Goal: Book appointment/travel/reservation

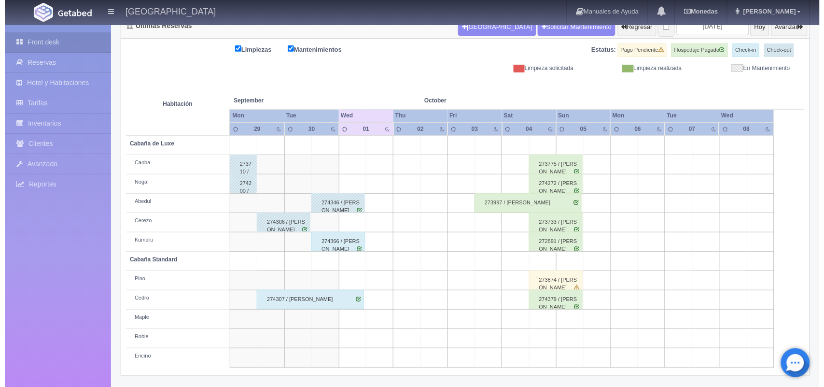
scroll to position [110, 0]
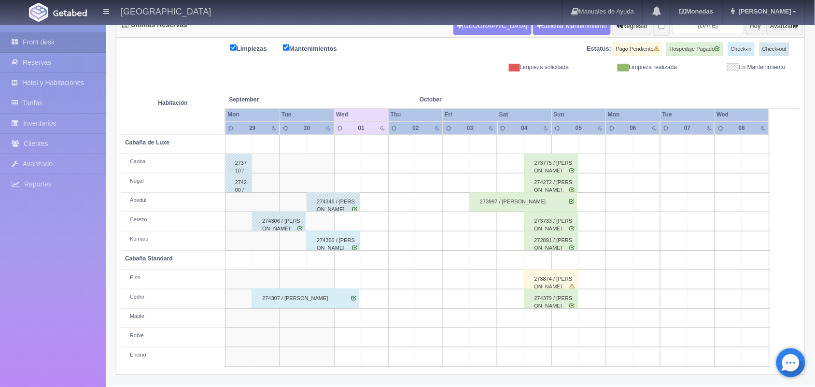
click at [343, 281] on td at bounding box center [347, 279] width 27 height 19
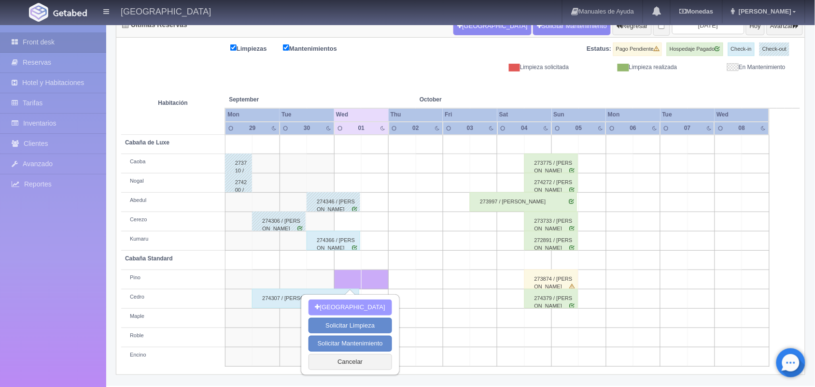
click at [369, 304] on button "[GEOGRAPHIC_DATA]" at bounding box center [350, 307] width 84 height 16
type input "[DATE]"
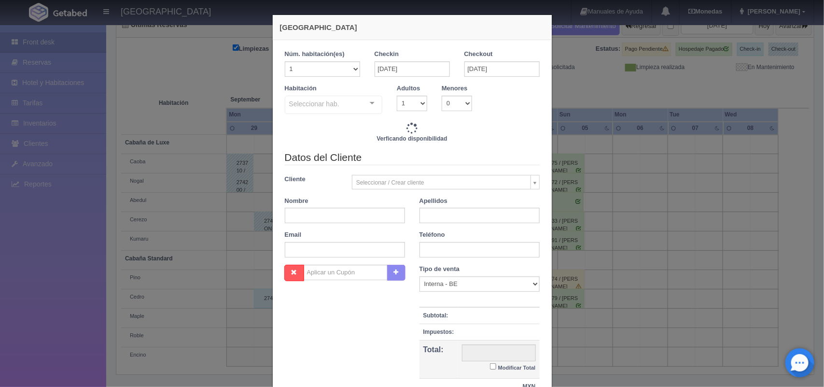
checkbox input "false"
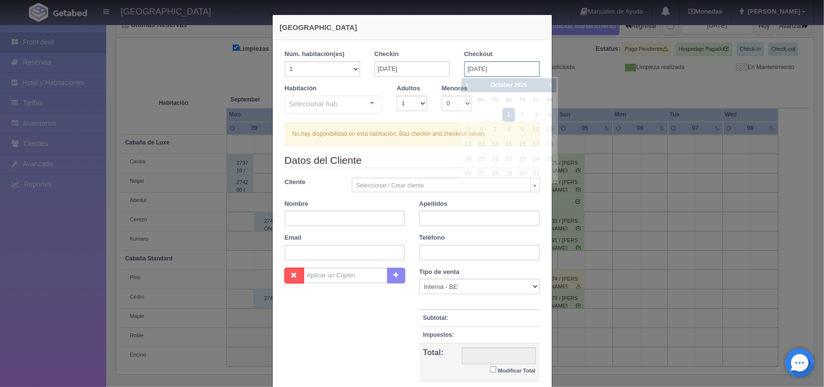
click at [476, 66] on input "[DATE]" at bounding box center [501, 68] width 75 height 15
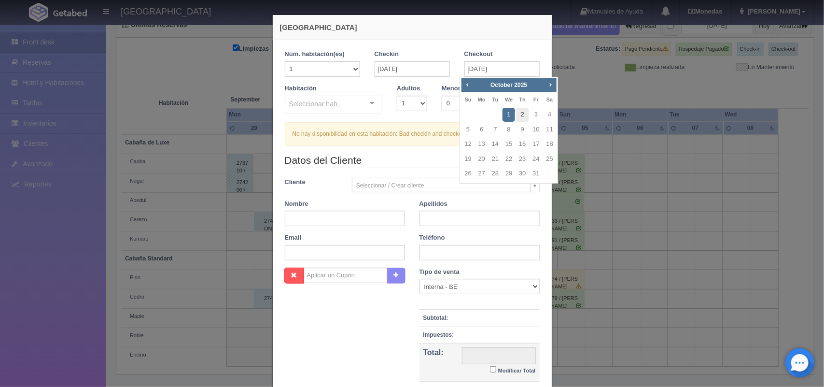
click at [525, 110] on link "2" at bounding box center [522, 115] width 13 height 14
type input "[DATE]"
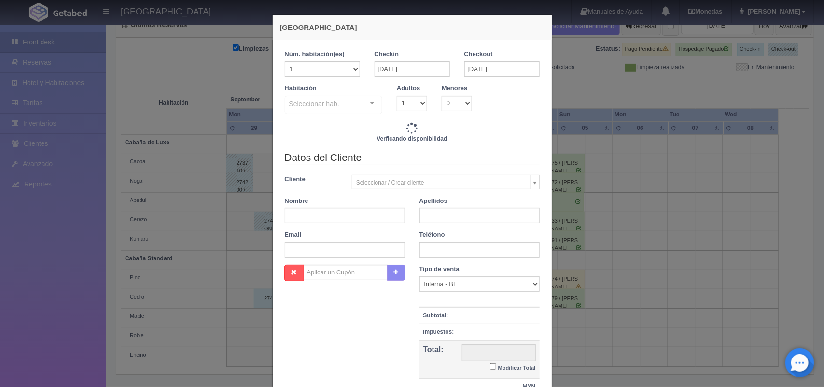
checkbox input "false"
type input "1300.00"
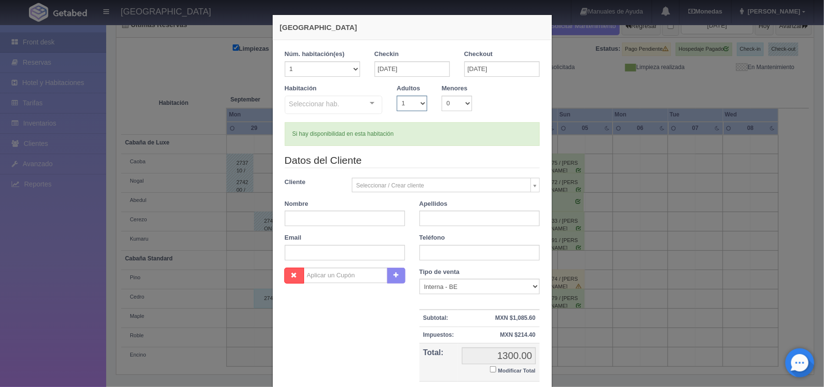
click at [419, 100] on select "1 2 3 4 5 6 7 8 9 10" at bounding box center [412, 103] width 30 height 15
checkbox input "false"
select select "2"
click at [397, 96] on select "1 2 3 4 5 6 7 8 9 10" at bounding box center [412, 103] width 30 height 15
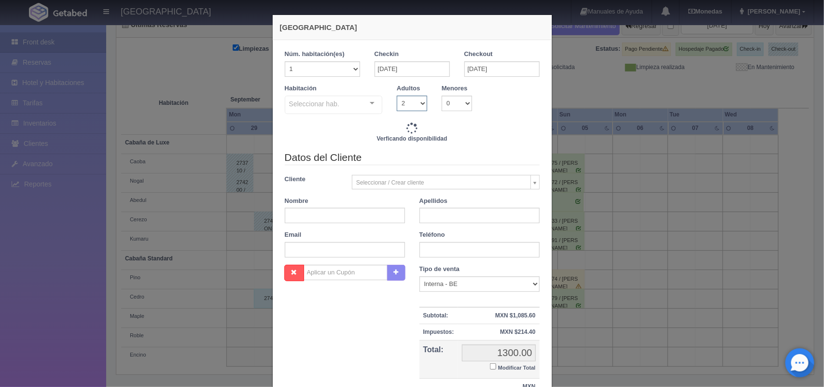
checkbox input "false"
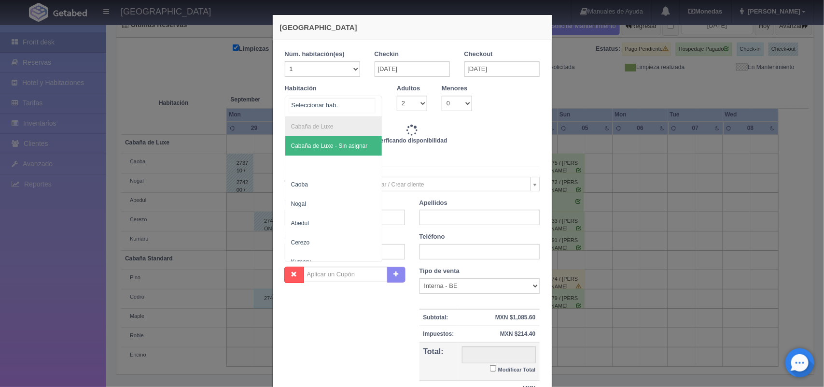
type input "1300.00"
checkbox input "false"
click at [362, 102] on div "Cabaña de Luxe Cabaña de Luxe - Sin asignar Caoba Nogal [PERSON_NAME] Cabaña St…" at bounding box center [334, 106] width 98 height 21
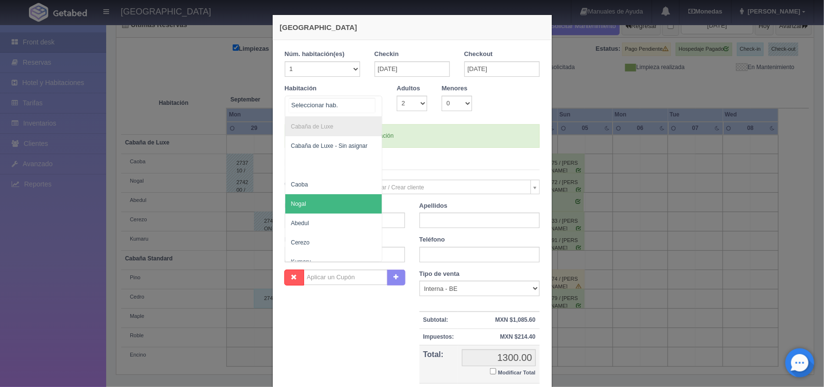
scroll to position [154, 0]
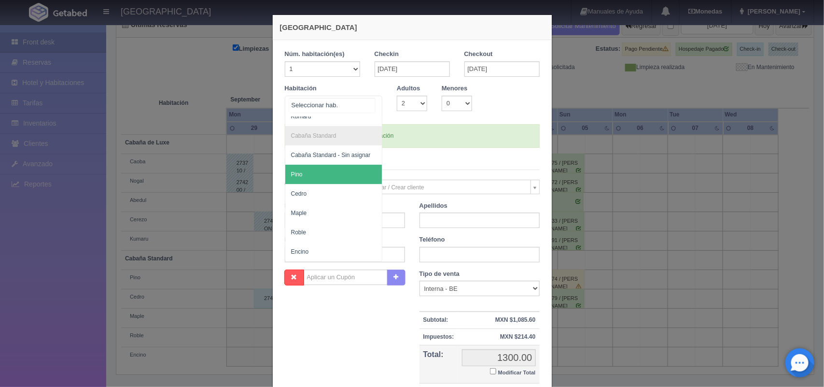
click at [335, 165] on span "Pino" at bounding box center [333, 174] width 97 height 19
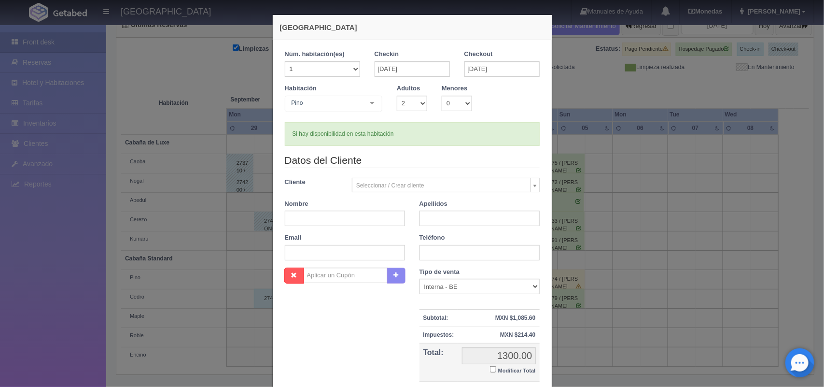
checkbox input "false"
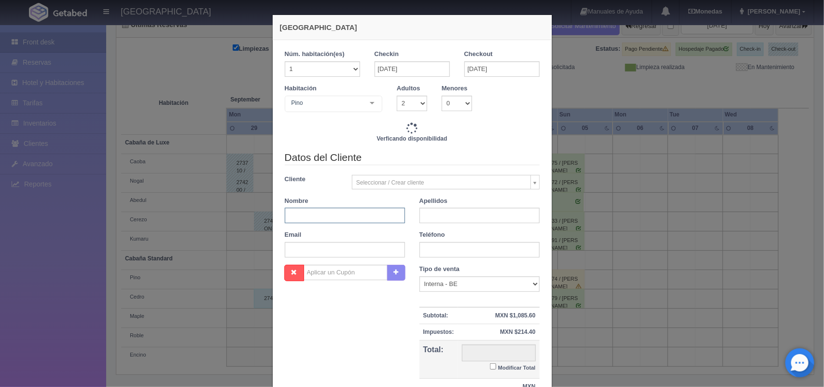
click at [327, 216] on input "text" at bounding box center [345, 215] width 120 height 15
type input "1300.00"
checkbox input "false"
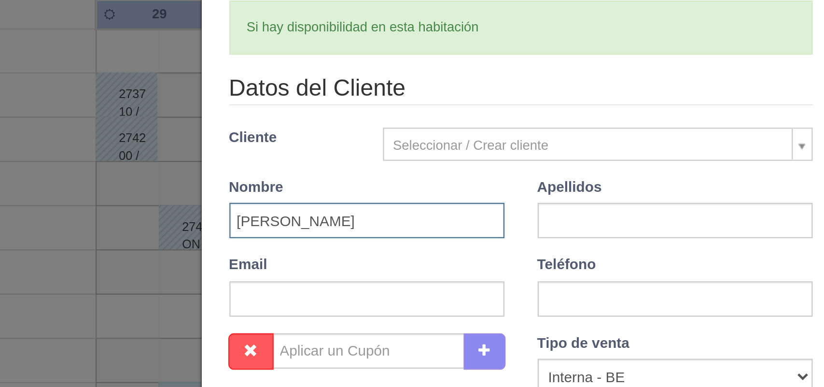
type input "[PERSON_NAME]"
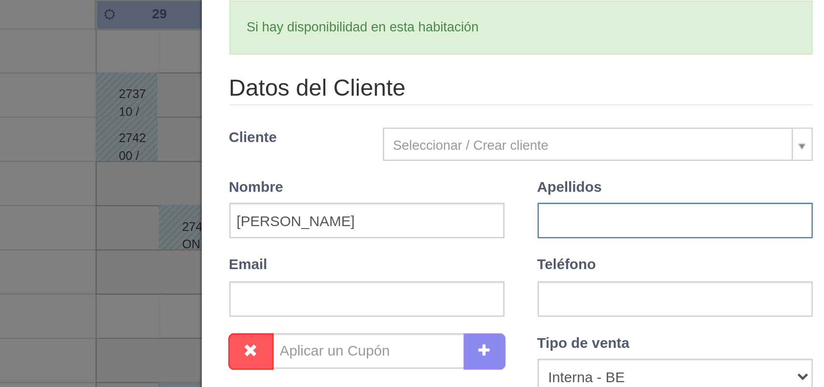
click at [431, 218] on input "text" at bounding box center [479, 217] width 120 height 15
type input "[PERSON_NAME]"
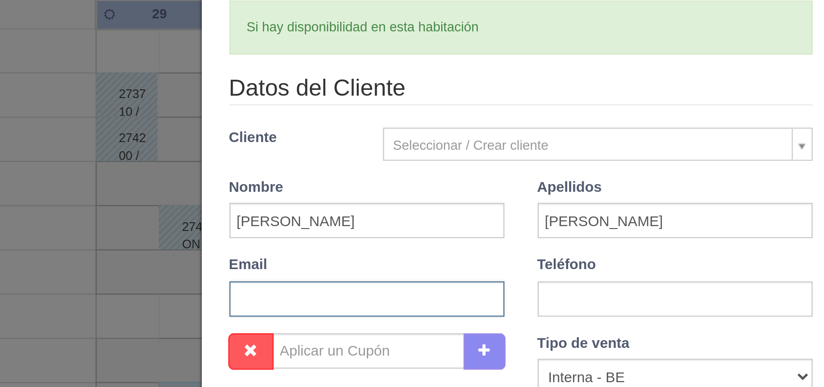
click at [346, 251] on input "text" at bounding box center [345, 252] width 120 height 15
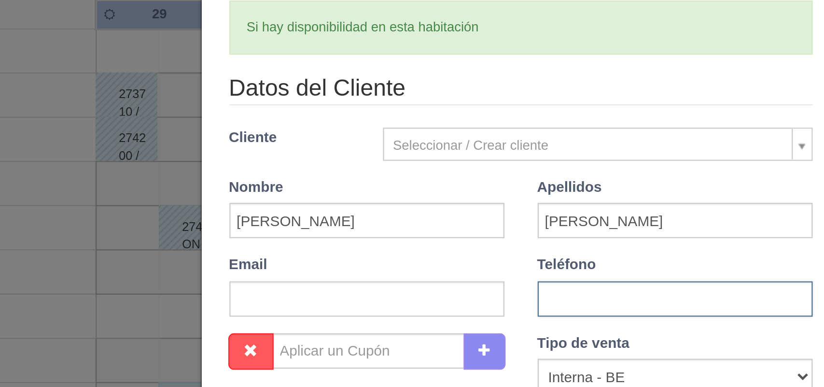
click at [464, 256] on input "text" at bounding box center [479, 252] width 120 height 15
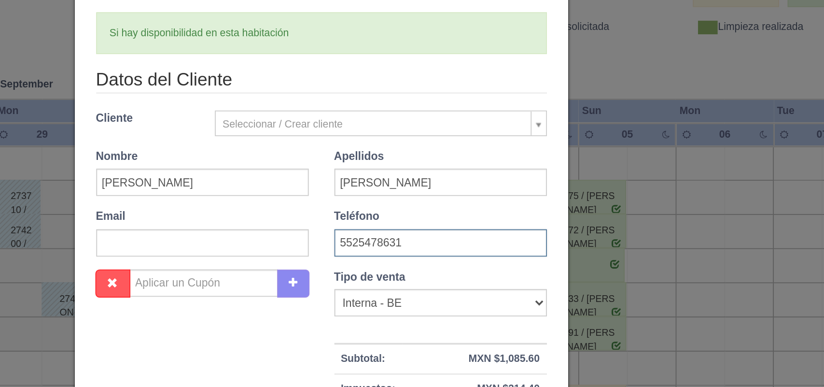
scroll to position [88, 0]
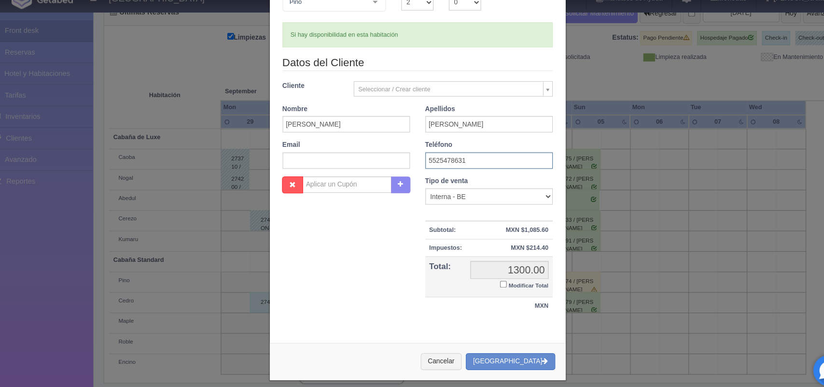
type input "5525478631"
click at [490, 278] on input "Modificar Total" at bounding box center [493, 281] width 6 height 6
checkbox input "true"
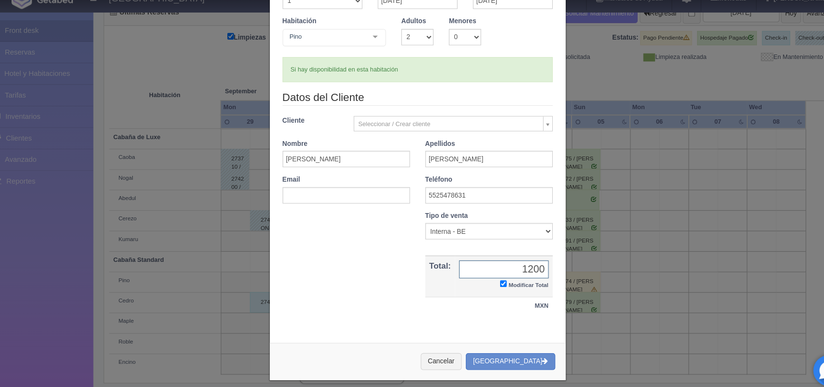
type input "1200.00"
click at [510, 351] on button "[GEOGRAPHIC_DATA]" at bounding box center [500, 354] width 84 height 16
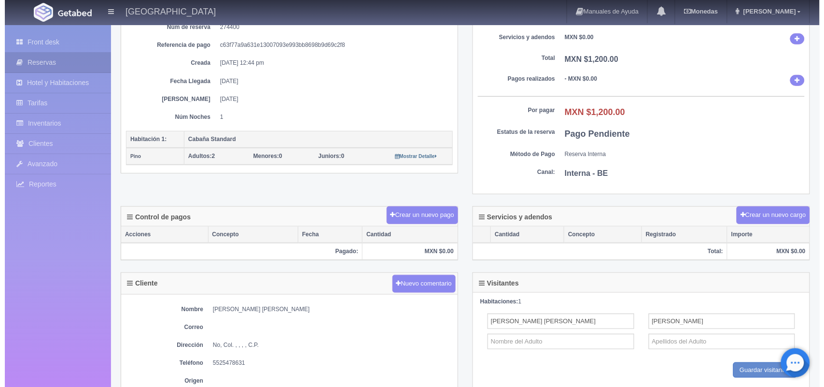
scroll to position [117, 0]
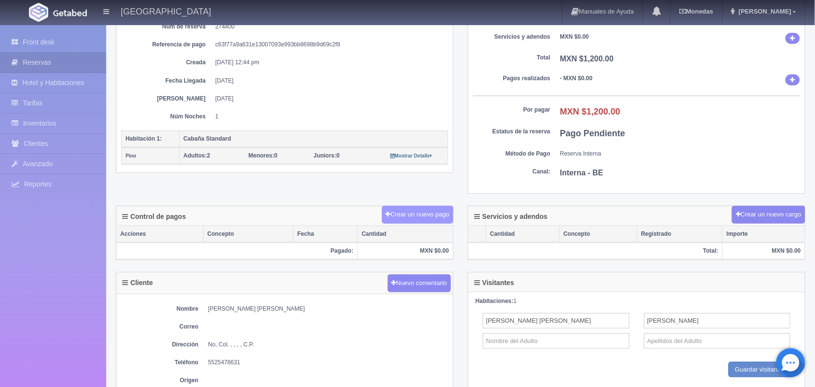
click at [397, 216] on button "Crear un nuevo pago" at bounding box center [417, 215] width 71 height 18
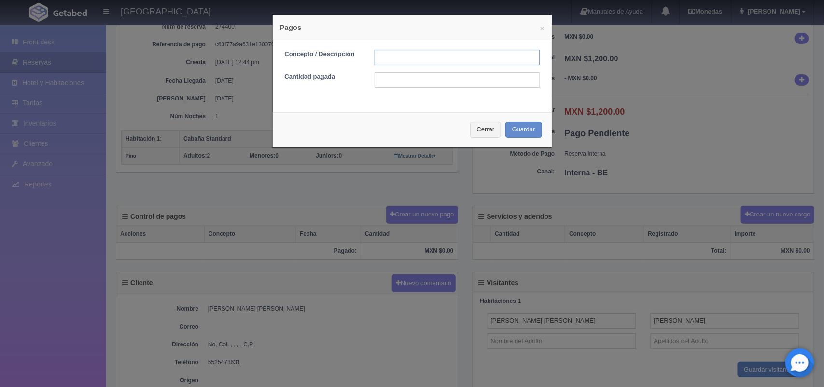
click at [423, 58] on input "text" at bounding box center [457, 57] width 165 height 15
type input "1"
type input "t"
type input "pago con tarjeta"
click at [404, 78] on input "text" at bounding box center [457, 79] width 165 height 15
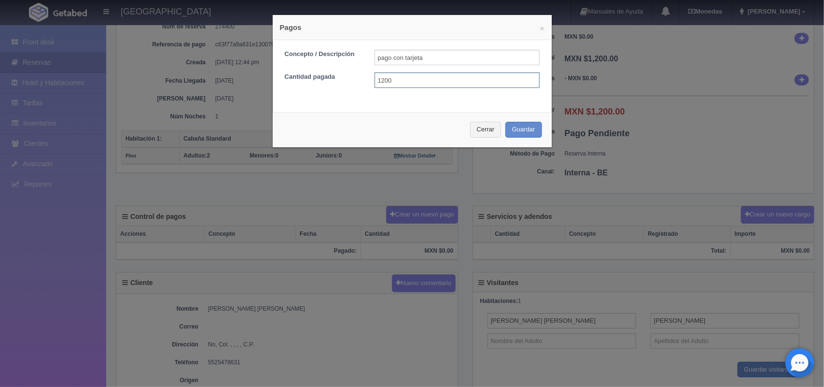
type input "1200.00"
click at [523, 132] on button "Guardar" at bounding box center [523, 130] width 37 height 16
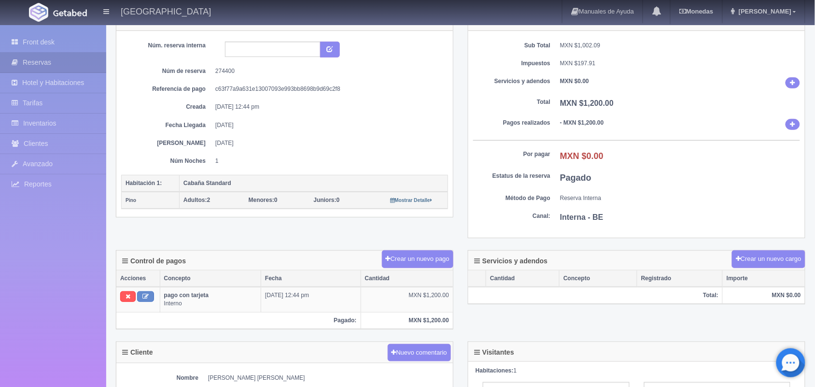
scroll to position [73, 0]
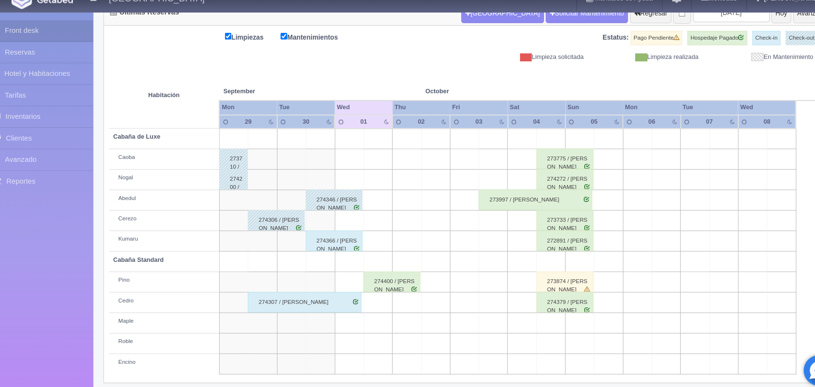
scroll to position [110, 0]
